Goal: Task Accomplishment & Management: Manage account settings

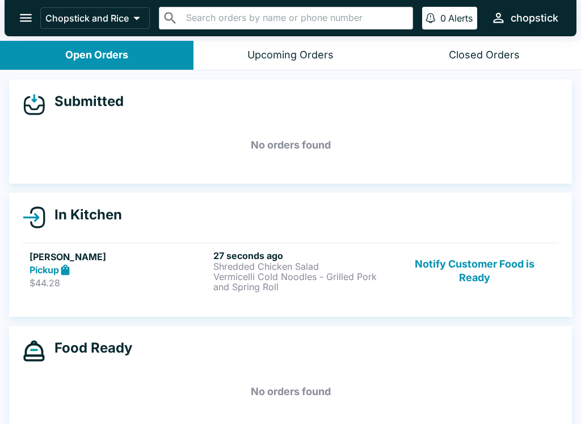
click at [297, 270] on p "Shredded Chicken Salad" at bounding box center [302, 267] width 179 height 10
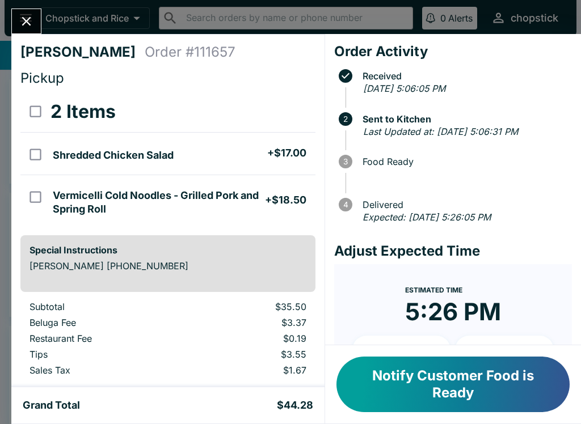
click at [30, 16] on icon "Close" at bounding box center [26, 21] width 15 height 15
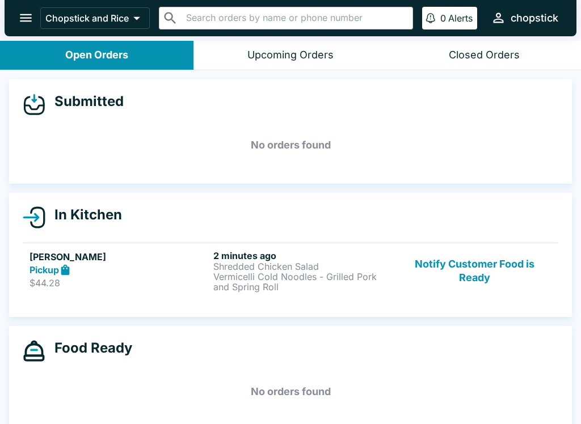
click at [291, 250] on h6 "2 minutes ago" at bounding box center [302, 255] width 179 height 11
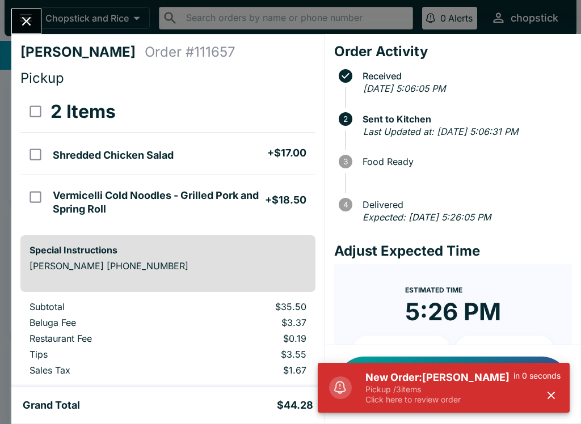
click at [379, 385] on p "Pickup / 3 items" at bounding box center [439, 390] width 148 height 10
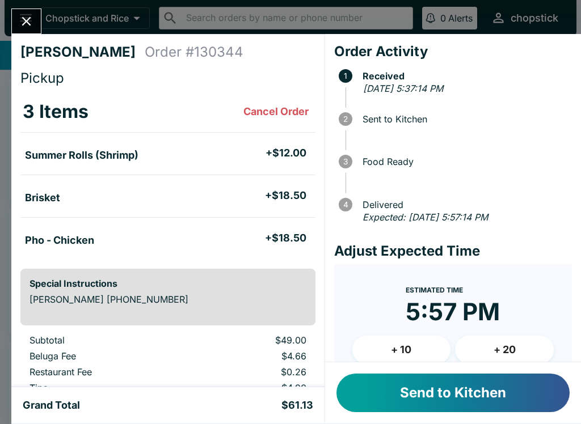
click at [437, 408] on button "Send to Kitchen" at bounding box center [452, 393] width 233 height 39
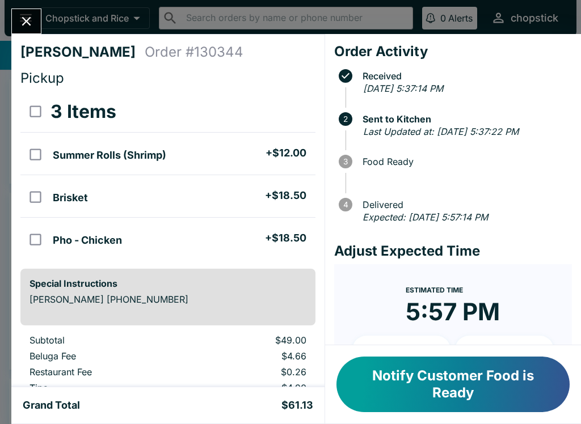
click at [34, 27] on icon "Close" at bounding box center [26, 21] width 15 height 15
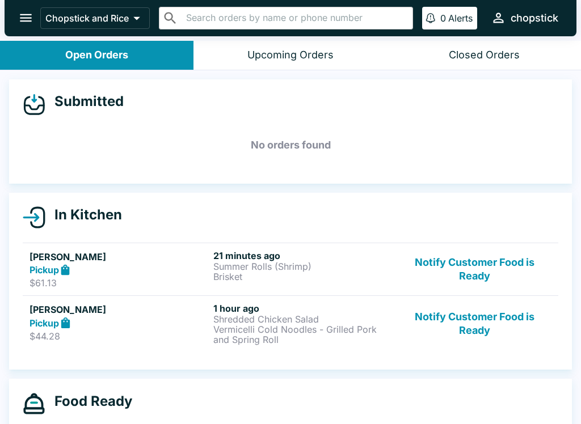
click at [444, 266] on button "Notify Customer Food is Ready" at bounding box center [475, 269] width 154 height 39
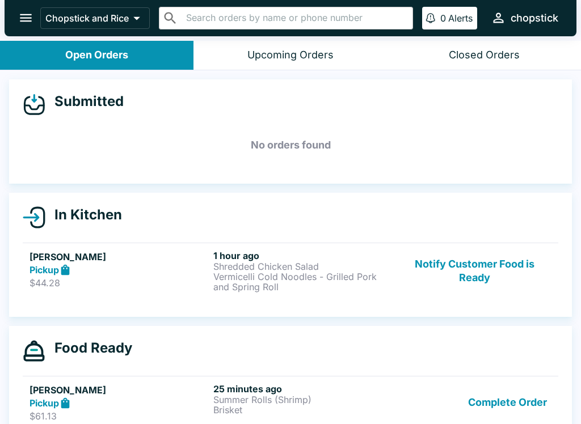
click at [467, 317] on div "Submitted No orders found In Kitchen [PERSON_NAME] Pickup $61.13 21 minutes ago…" at bounding box center [290, 248] width 581 height 356
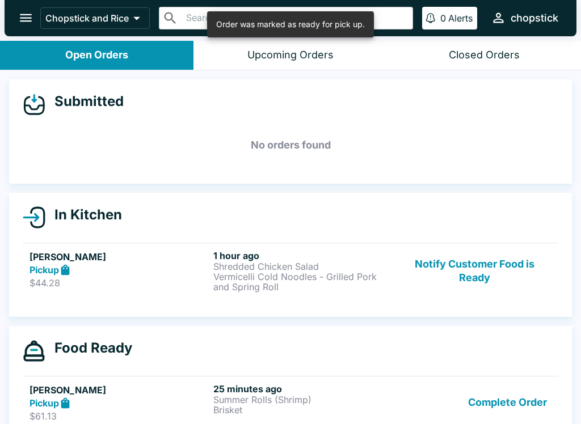
click at [452, 267] on button "Notify Customer Food is Ready" at bounding box center [475, 271] width 154 height 42
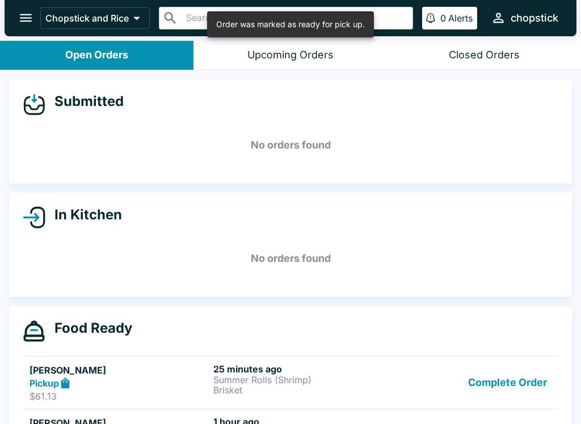
click at [492, 382] on button "Complete Order" at bounding box center [508, 383] width 88 height 39
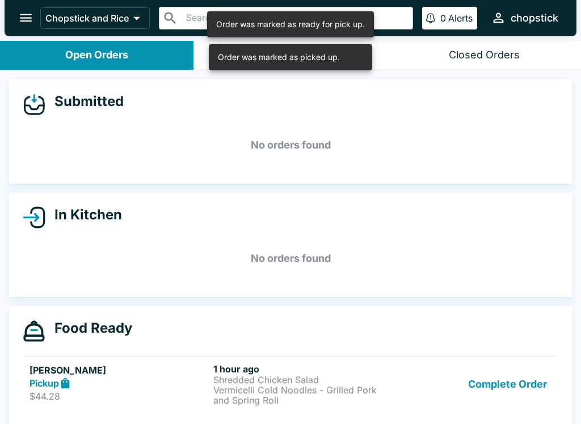
click at [502, 384] on button "Complete Order" at bounding box center [508, 385] width 88 height 42
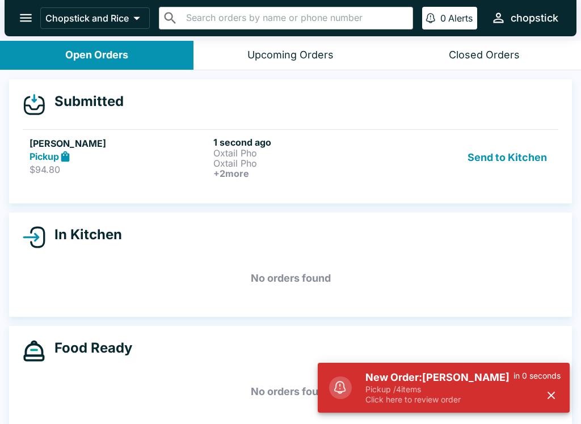
click at [450, 395] on p "Click here to review order" at bounding box center [439, 400] width 148 height 10
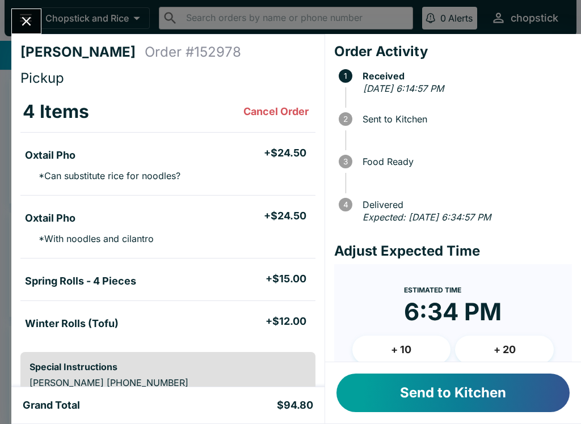
click at [416, 376] on button "Send to Kitchen" at bounding box center [452, 393] width 233 height 39
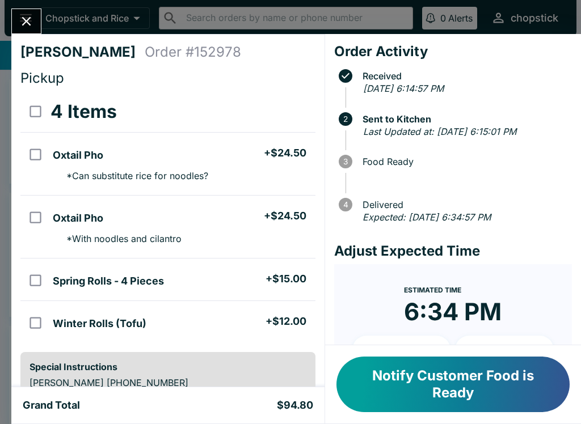
click at [470, 366] on button "Notify Customer Food is Ready" at bounding box center [452, 385] width 233 height 56
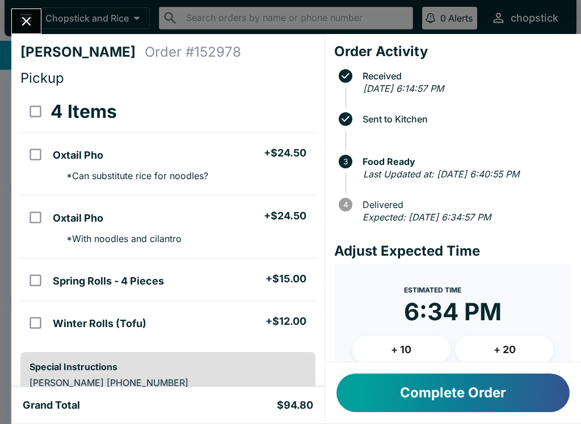
click at [463, 392] on button "Complete Order" at bounding box center [452, 393] width 233 height 39
